Goal: Navigation & Orientation: Find specific page/section

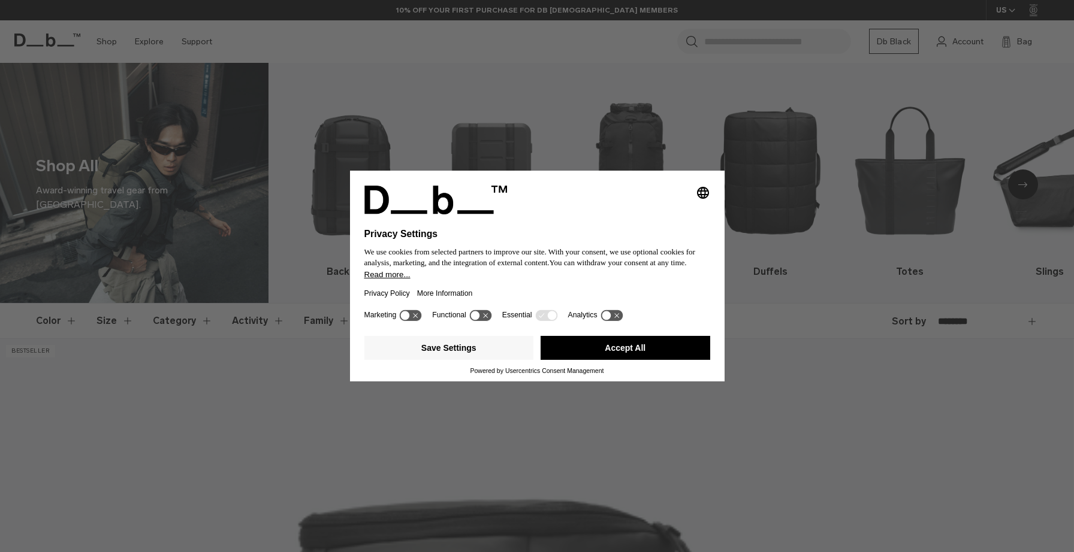
click at [630, 346] on button "Accept All" at bounding box center [625, 348] width 170 height 24
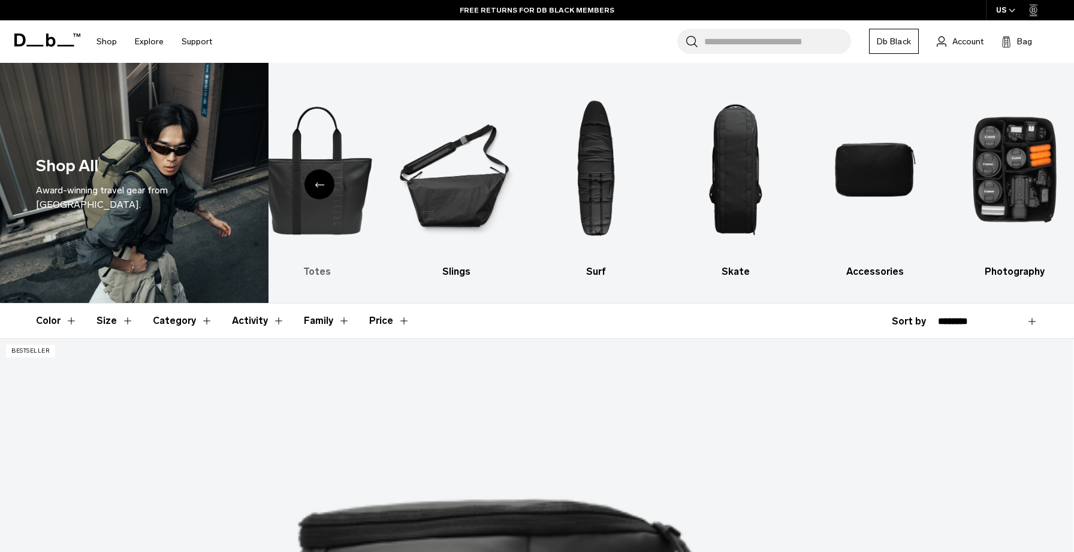
click at [337, 206] on img "5 / 10" at bounding box center [317, 170] width 119 height 178
